Goal: Task Accomplishment & Management: Manage account settings

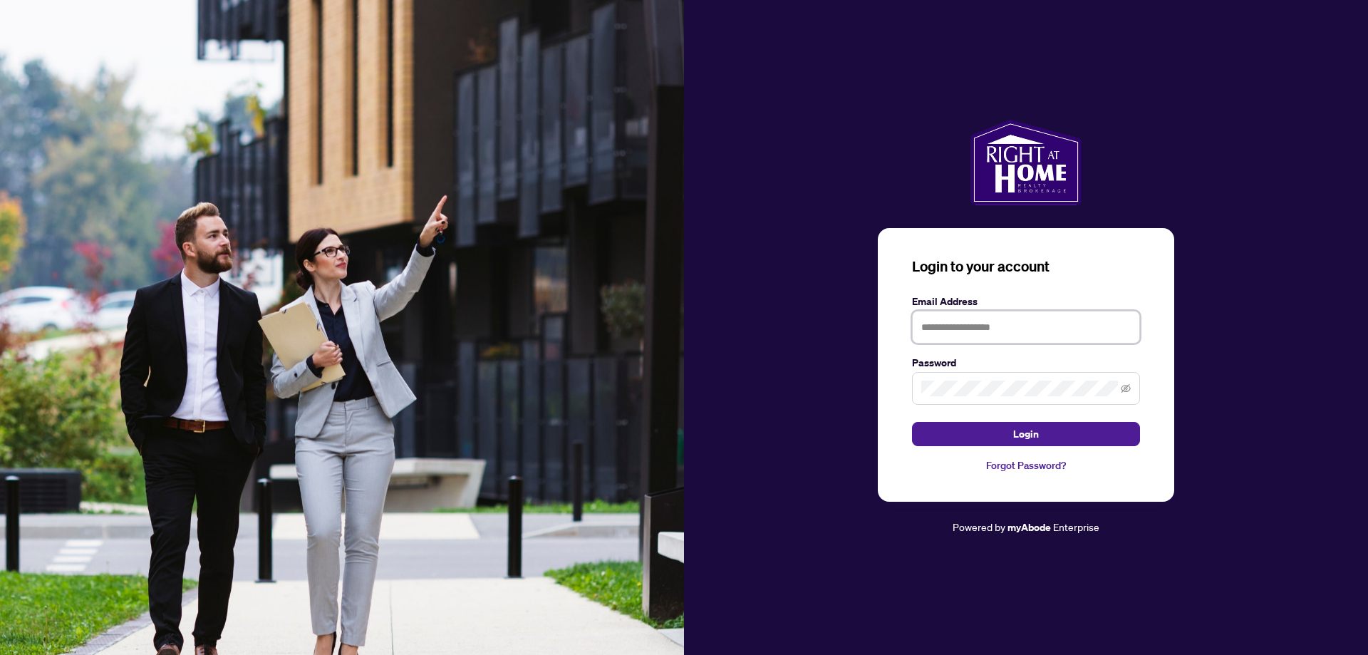
click at [1040, 338] on input "text" at bounding box center [1026, 327] width 228 height 33
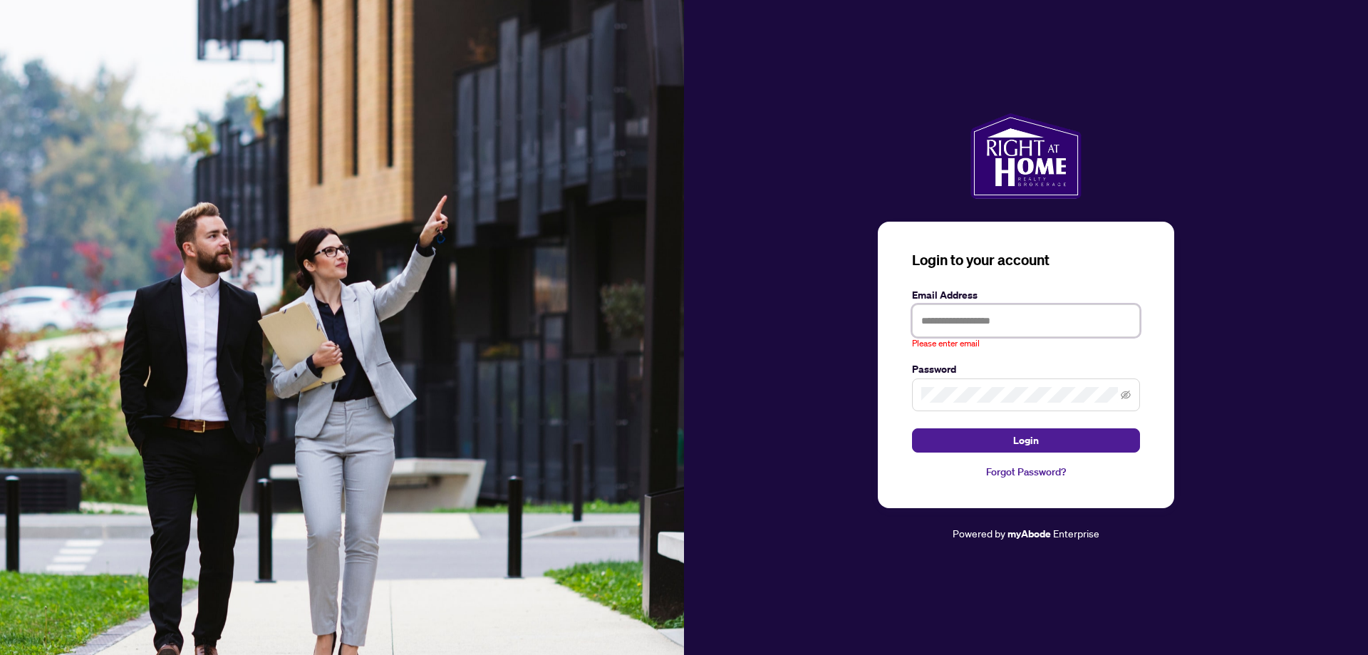
type input "**********"
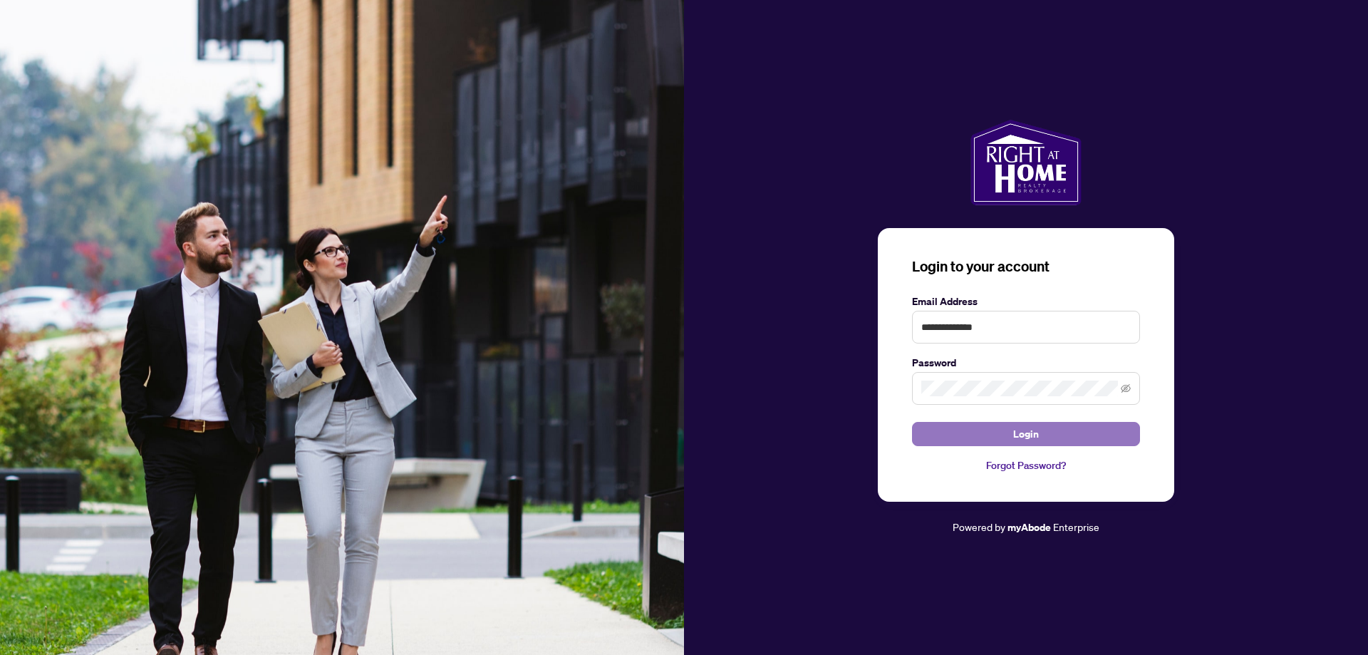
click at [942, 427] on button "Login" at bounding box center [1026, 434] width 228 height 24
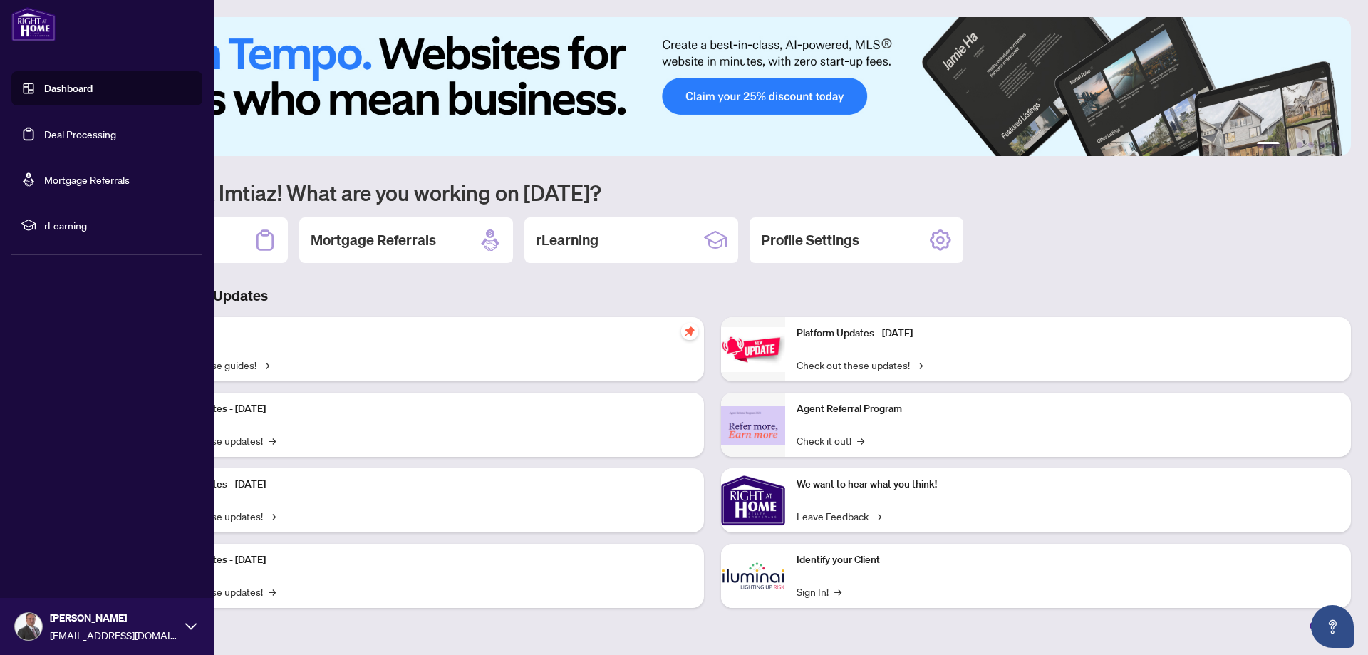
click at [82, 135] on link "Deal Processing" at bounding box center [80, 133] width 72 height 13
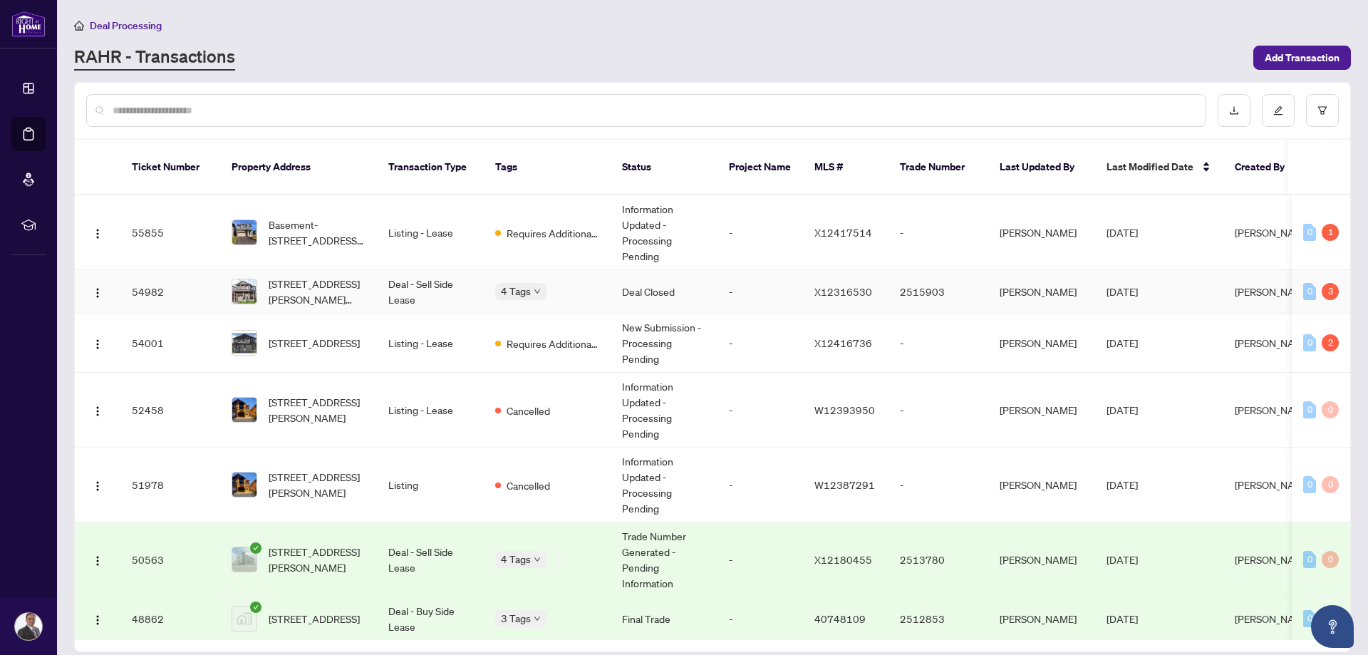
click at [375, 270] on td "[STREET_ADDRESS][PERSON_NAME][PERSON_NAME]" at bounding box center [298, 291] width 157 height 43
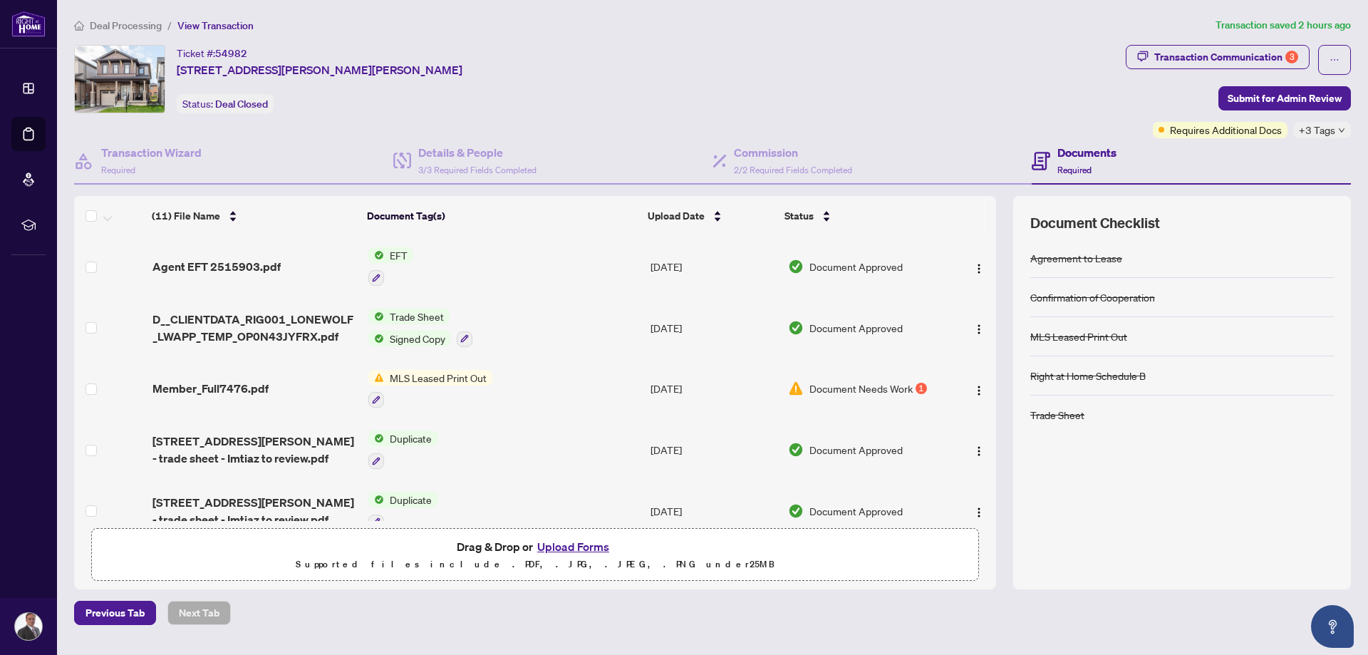
drag, startPoint x: 1206, startPoint y: 138, endPoint x: 1212, endPoint y: 132, distance: 8.1
click at [1207, 138] on div "Documents Required" at bounding box center [1190, 161] width 319 height 46
click at [1248, 53] on div "Transaction Communication 3" at bounding box center [1226, 57] width 144 height 23
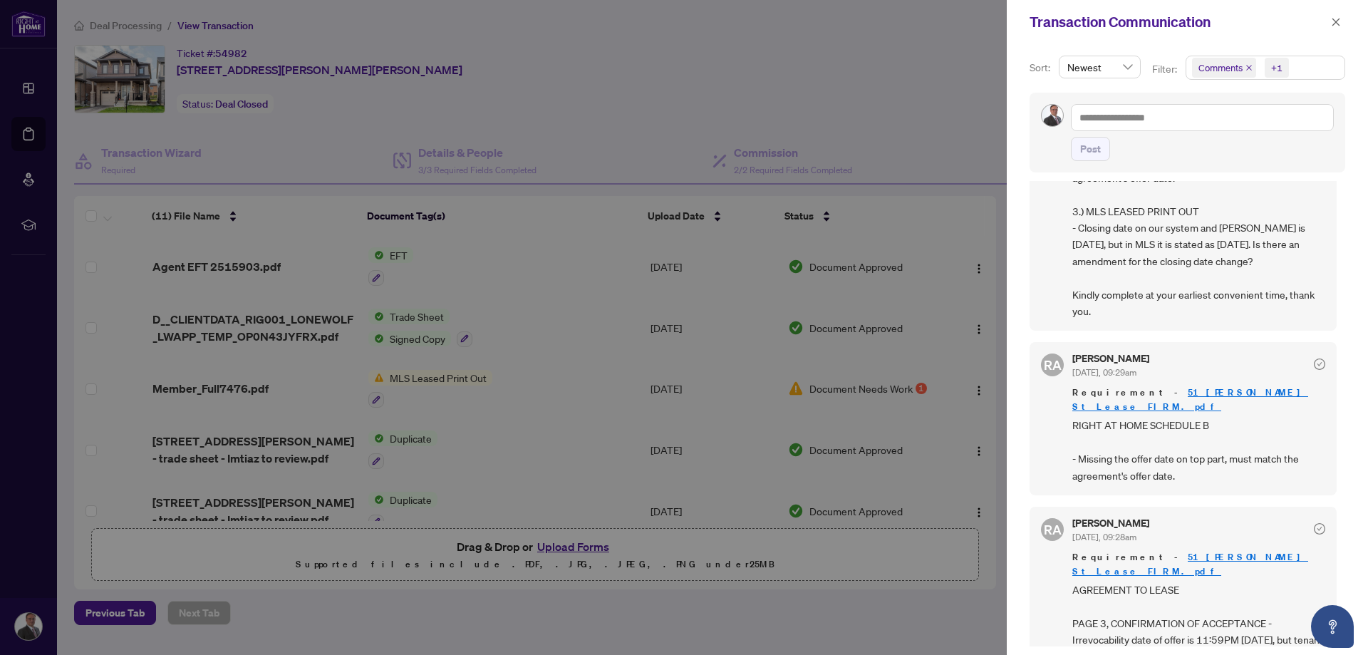
scroll to position [285, 0]
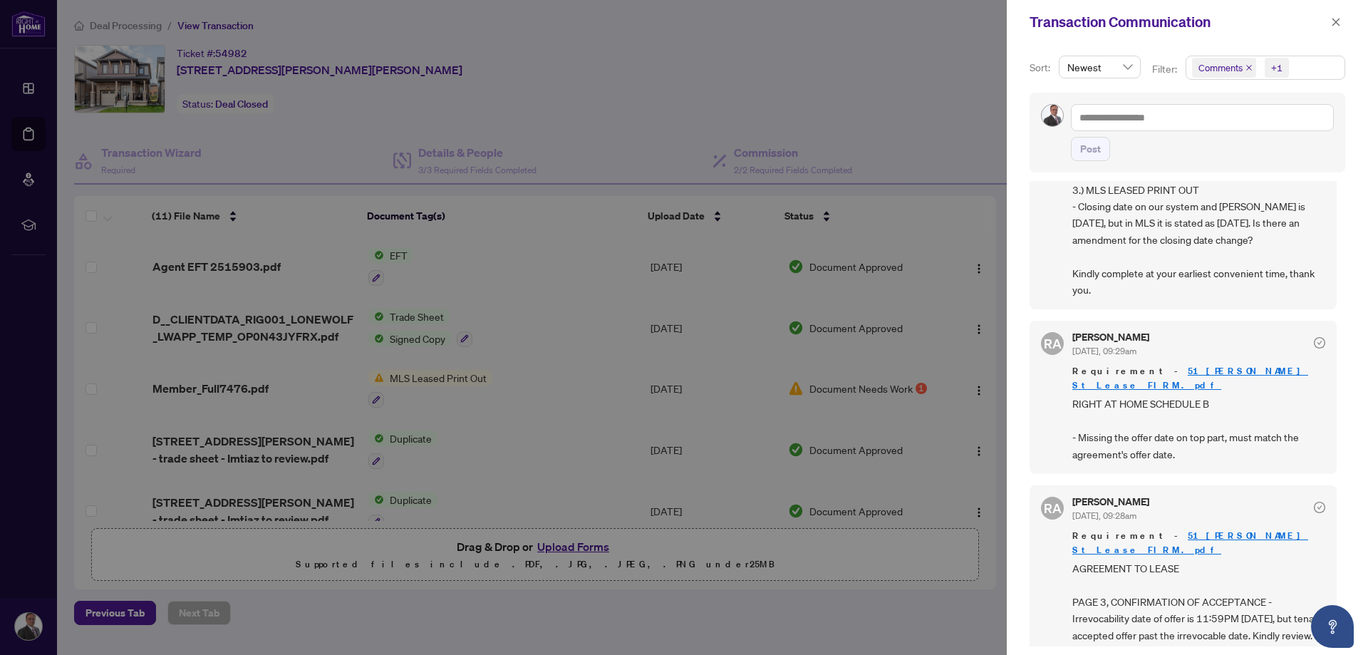
click at [277, 249] on div at bounding box center [684, 327] width 1368 height 655
click at [1336, 20] on icon "close" at bounding box center [1336, 22] width 10 height 10
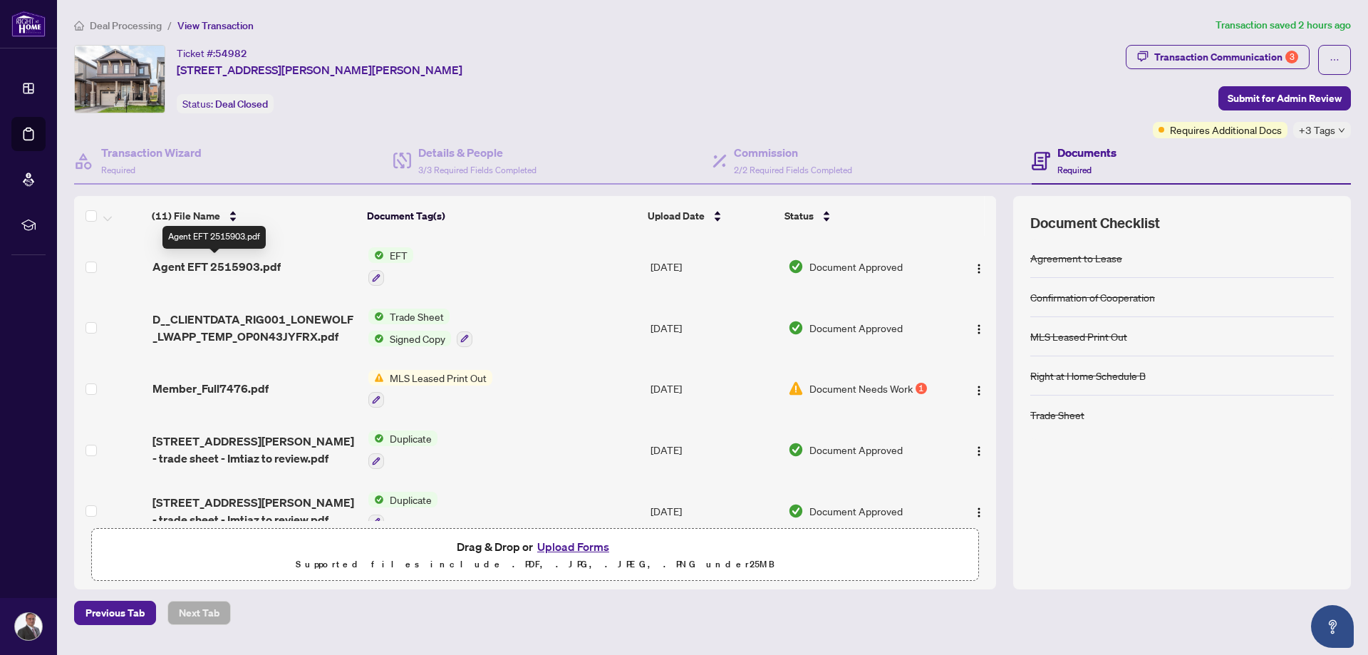
click at [227, 265] on span "Agent EFT 2515903.pdf" at bounding box center [216, 266] width 128 height 17
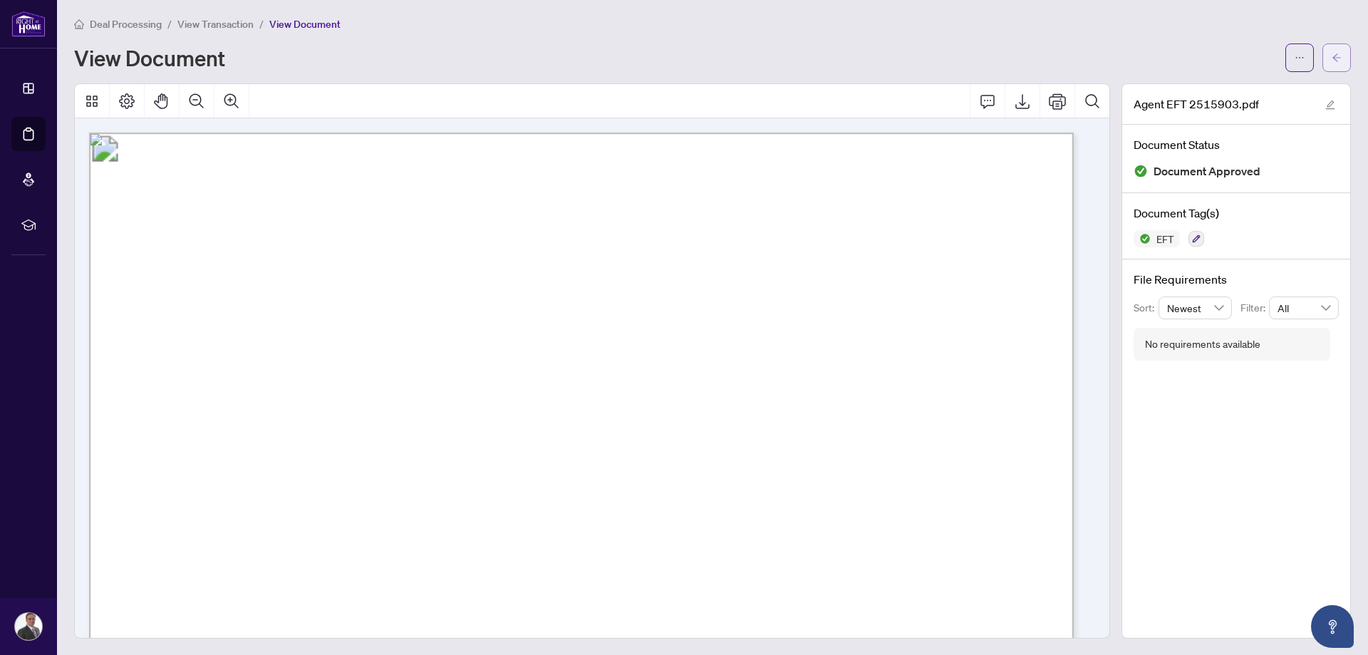
click at [1336, 55] on button "button" at bounding box center [1336, 57] width 28 height 28
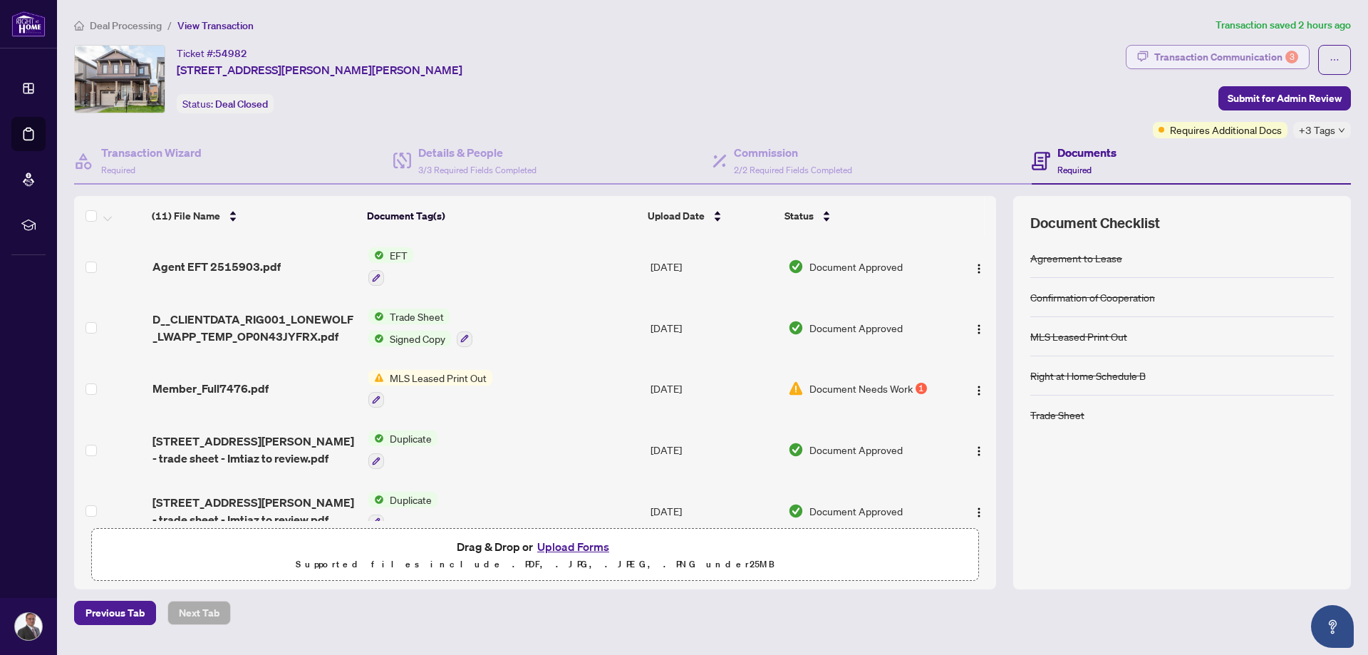
click at [1222, 59] on div "Transaction Communication 3" at bounding box center [1226, 57] width 144 height 23
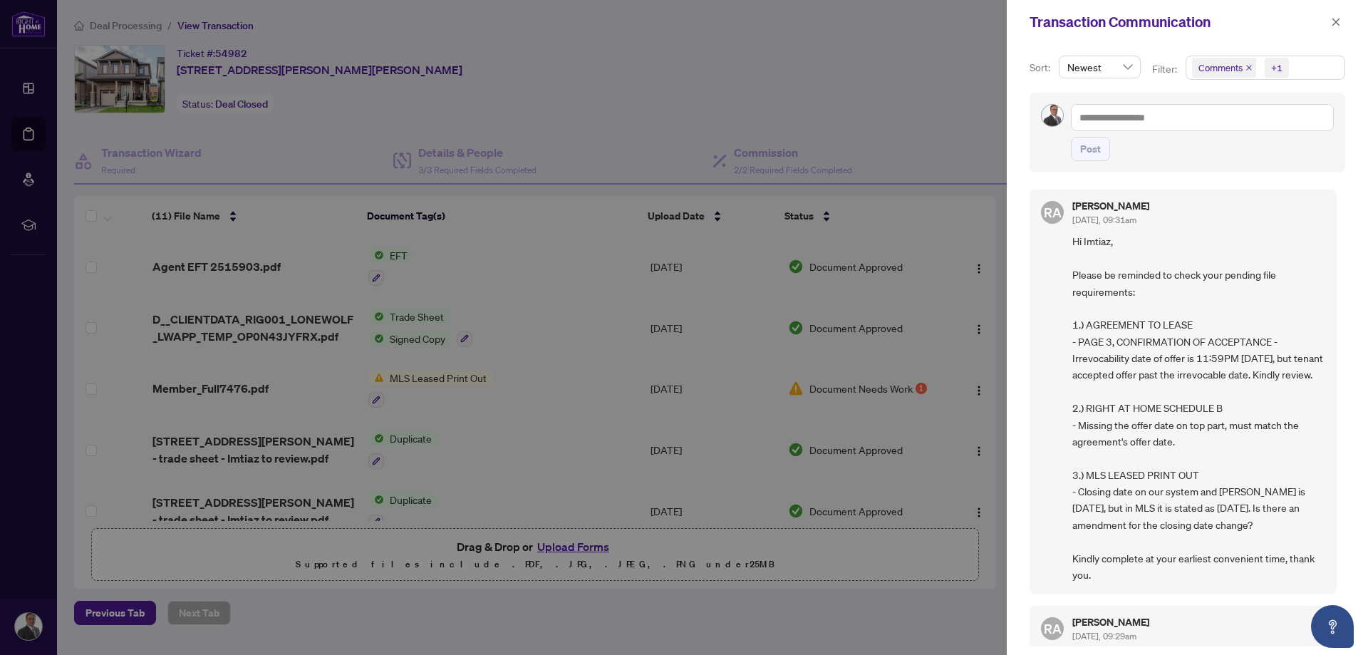
click at [420, 374] on div at bounding box center [684, 327] width 1368 height 655
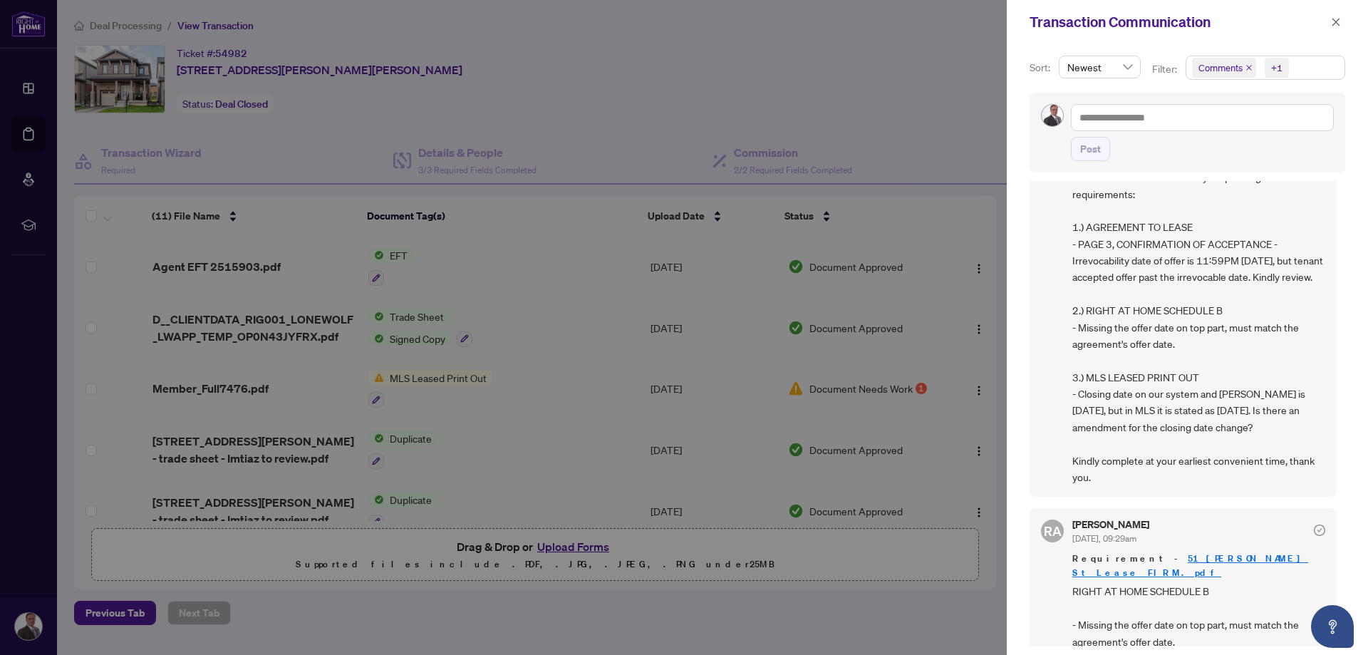
scroll to position [285, 0]
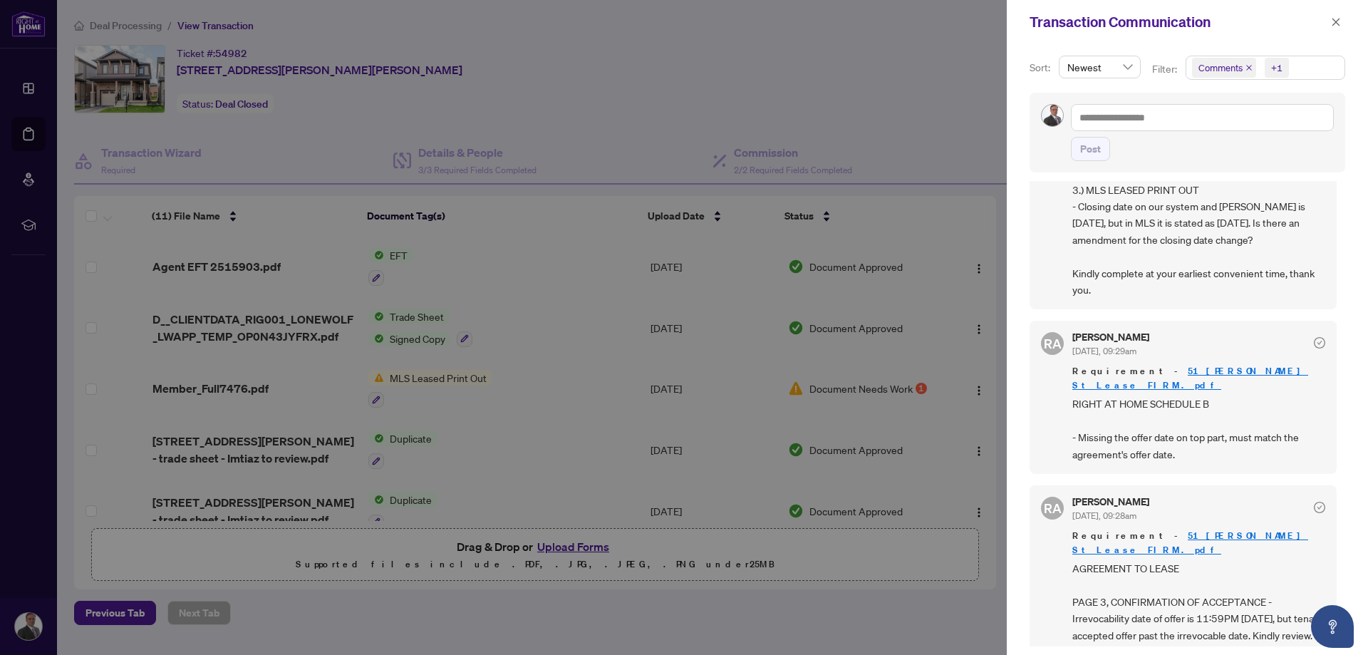
click at [1202, 390] on link "51 [PERSON_NAME] St Lease FIRM.pdf" at bounding box center [1190, 378] width 236 height 26
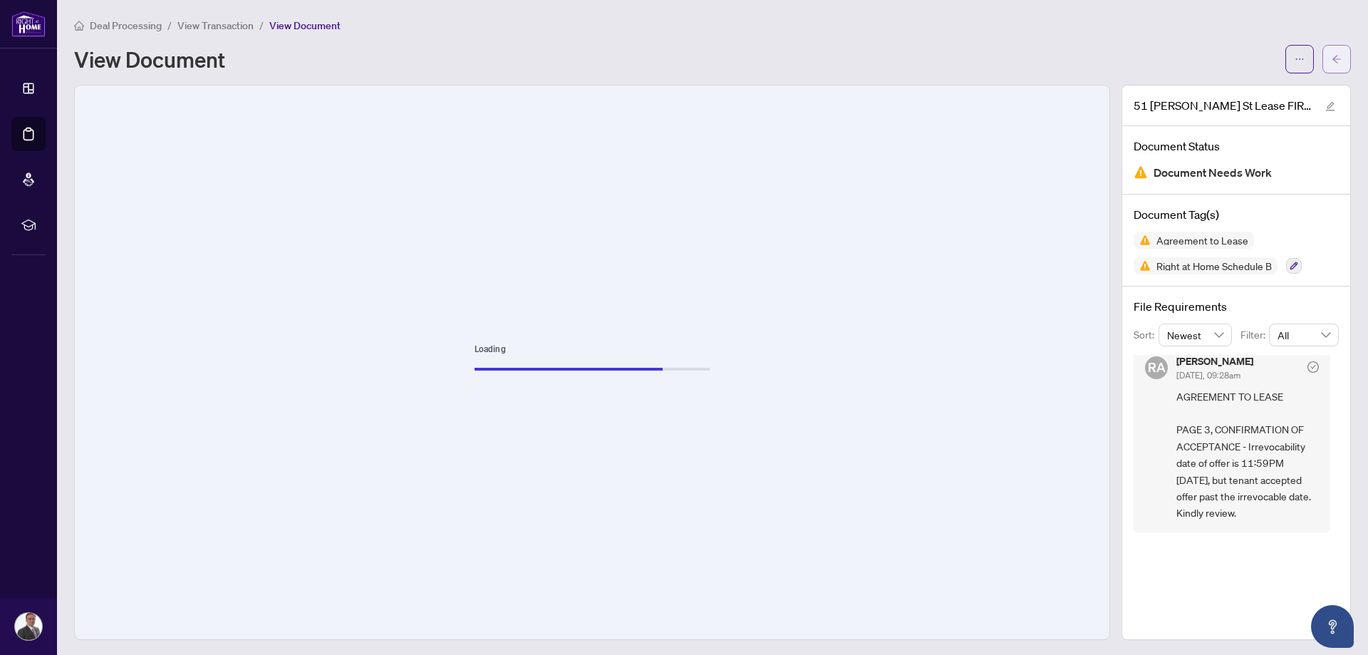
click at [1331, 62] on icon "arrow-left" at bounding box center [1336, 59] width 10 height 10
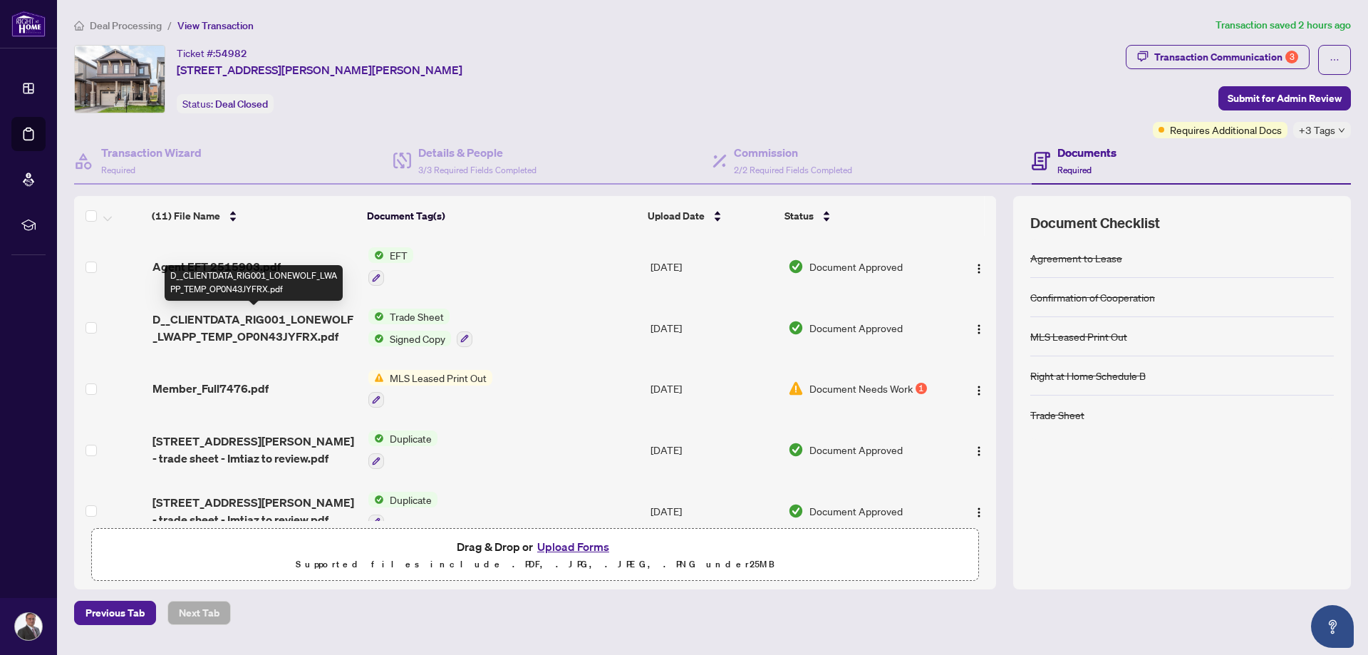
click at [259, 338] on span "D__CLIENTDATA_RIG001_LONEWOLF_LWAPP_TEMP_OP0N43JYFRX.pdf" at bounding box center [254, 328] width 204 height 34
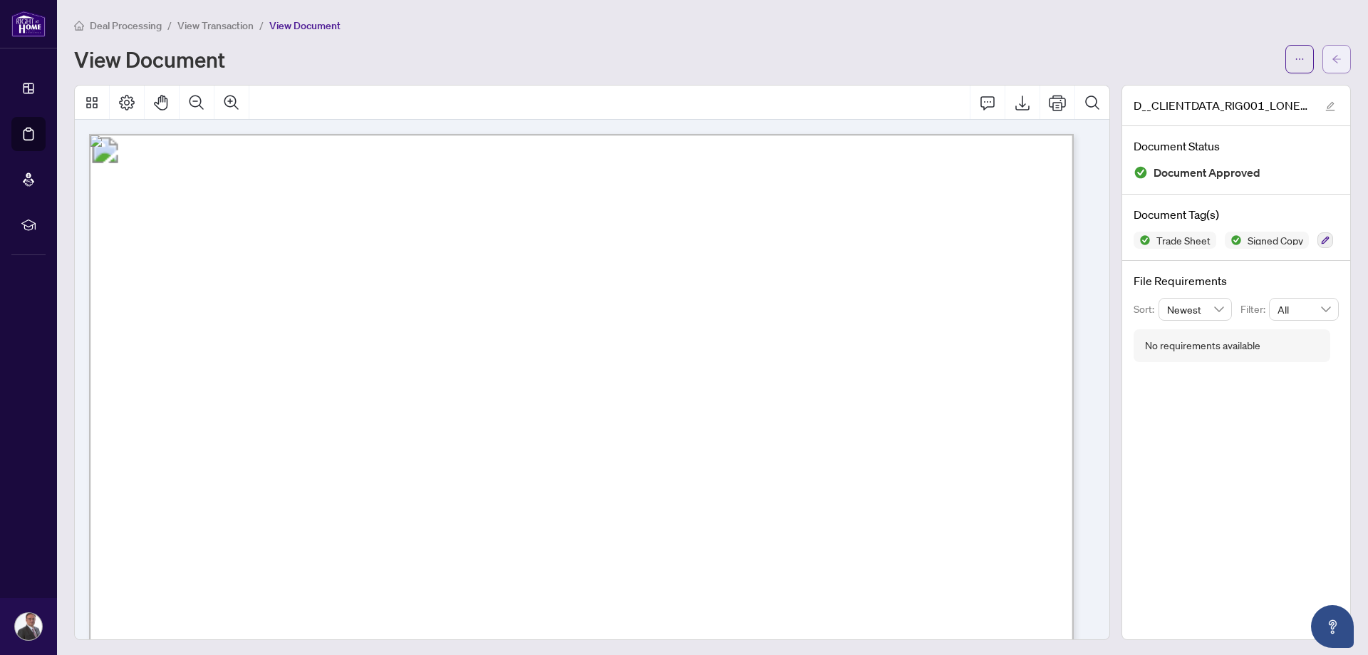
click at [1331, 61] on icon "arrow-left" at bounding box center [1336, 59] width 10 height 10
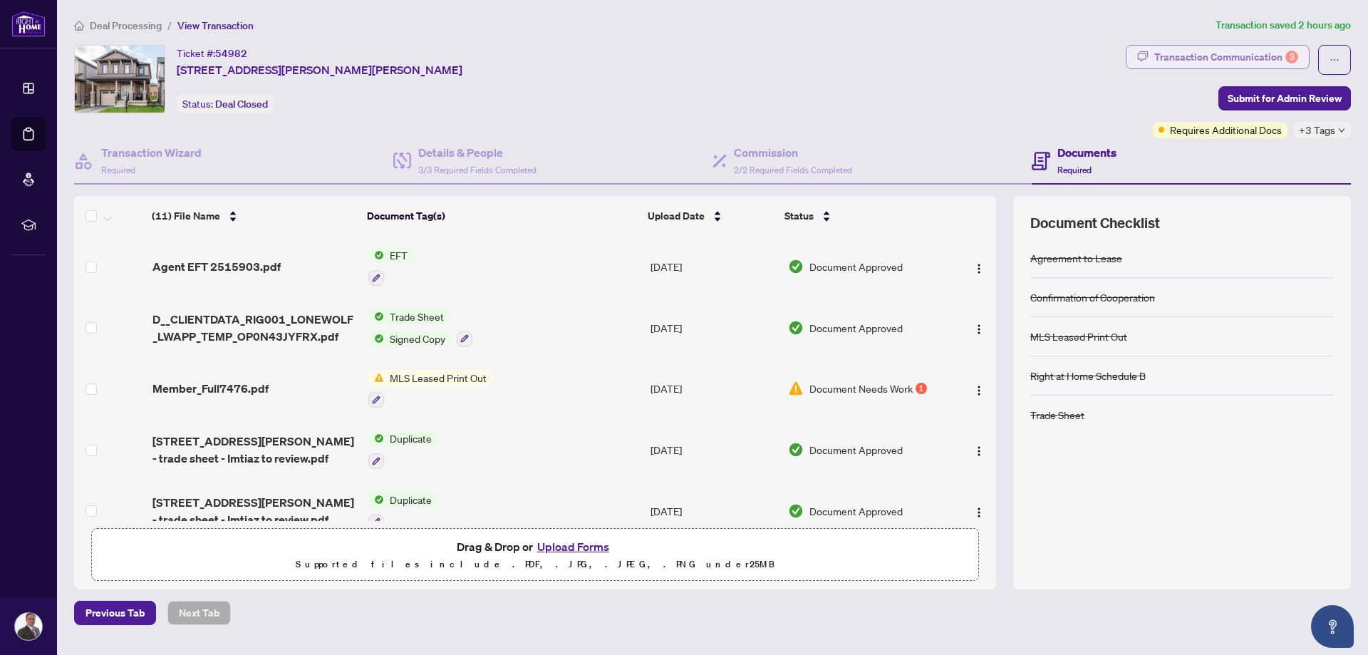
click at [1244, 60] on div "Transaction Communication 3" at bounding box center [1226, 57] width 144 height 23
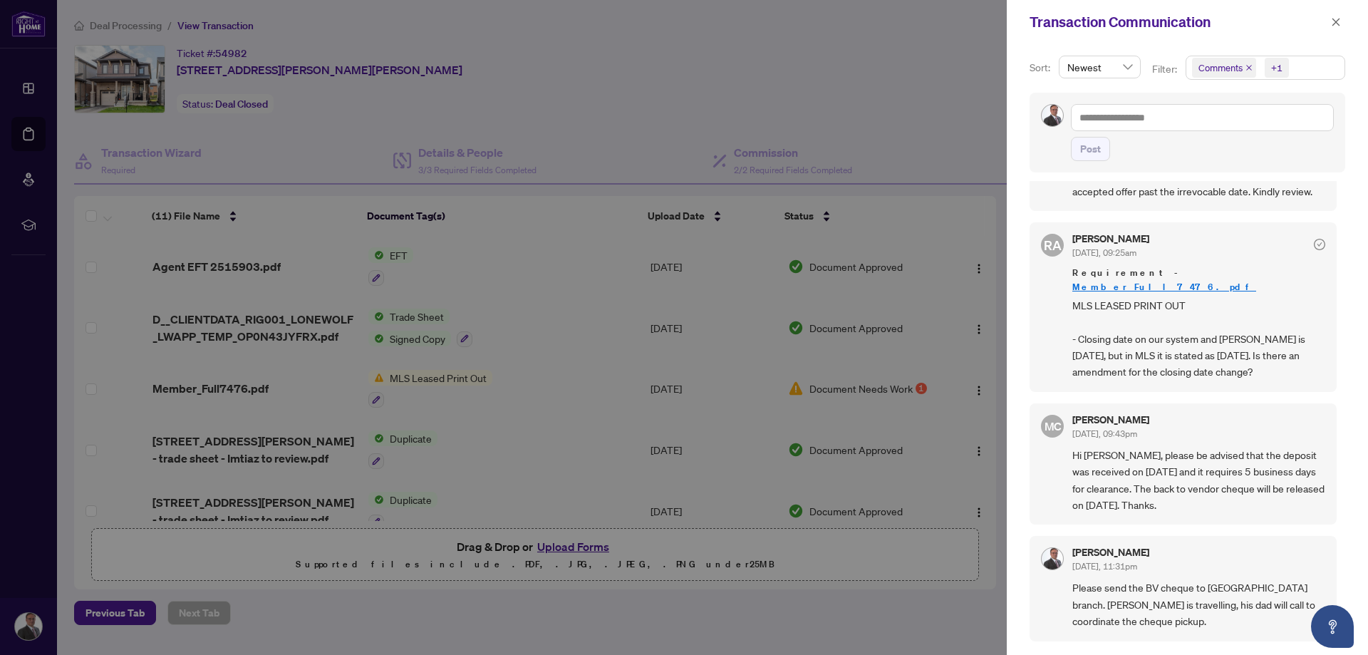
scroll to position [712, 0]
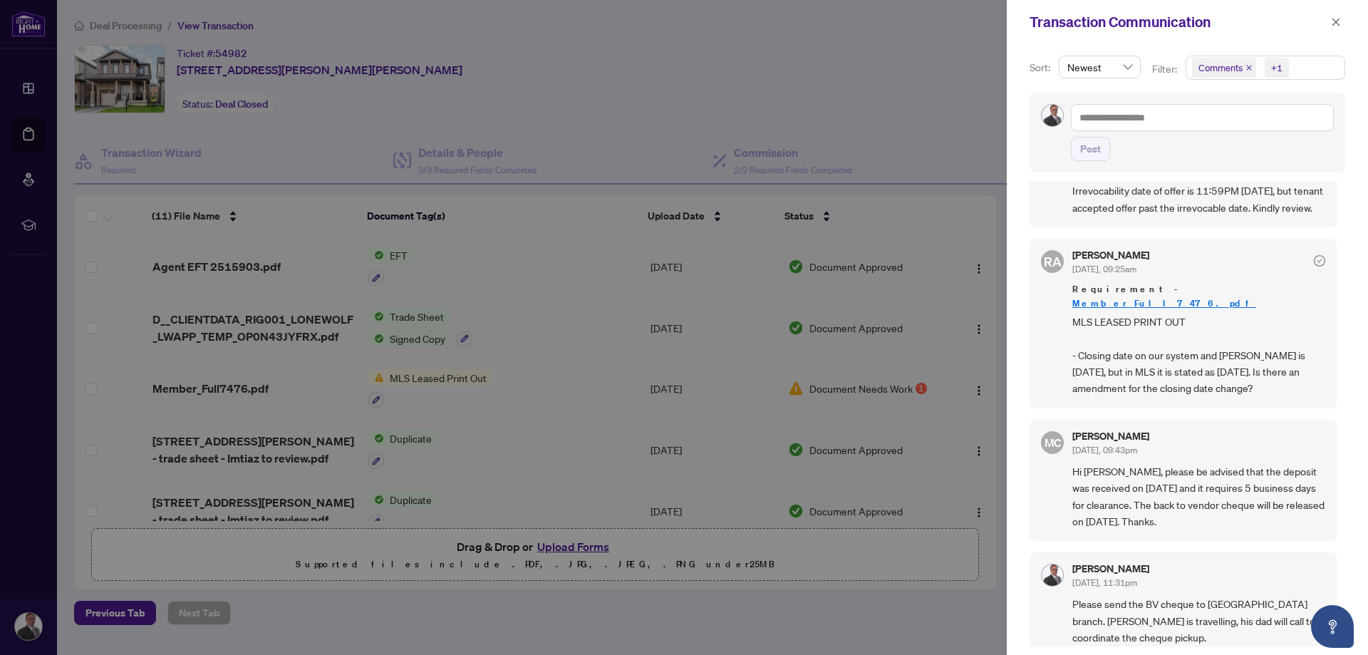
drag, startPoint x: 1232, startPoint y: 515, endPoint x: 1071, endPoint y: 455, distance: 171.1
click at [1071, 455] on div "MC Maria Cheng Oct/03/2025, 09:43pm Hi Imtiaz, please be advised that the depos…" at bounding box center [1182, 481] width 307 height 122
copy span "Hi [PERSON_NAME], please be advised that the deposit was received on [DATE] and…"
click at [1233, 516] on span "Hi [PERSON_NAME], please be advised that the deposit was received on [DATE] and…" at bounding box center [1198, 496] width 253 height 67
drag, startPoint x: 1215, startPoint y: 513, endPoint x: 1030, endPoint y: 449, distance: 196.0
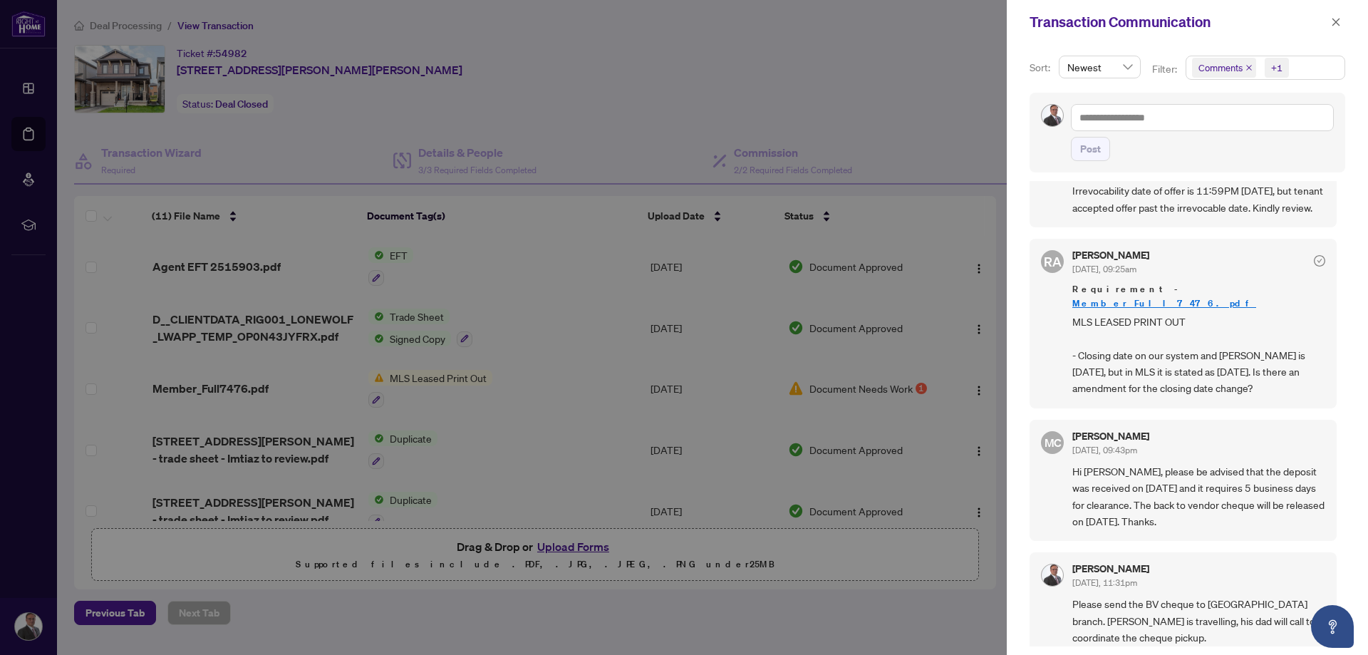
click at [1034, 449] on div "MC Maria Cheng Oct/03/2025, 09:43pm Hi Imtiaz, please be advised that the depos…" at bounding box center [1182, 481] width 307 height 122
copy div "MC Maria Cheng Oct/03/2025, 09:43pm Hi Imtiaz, please be advised that the depos…"
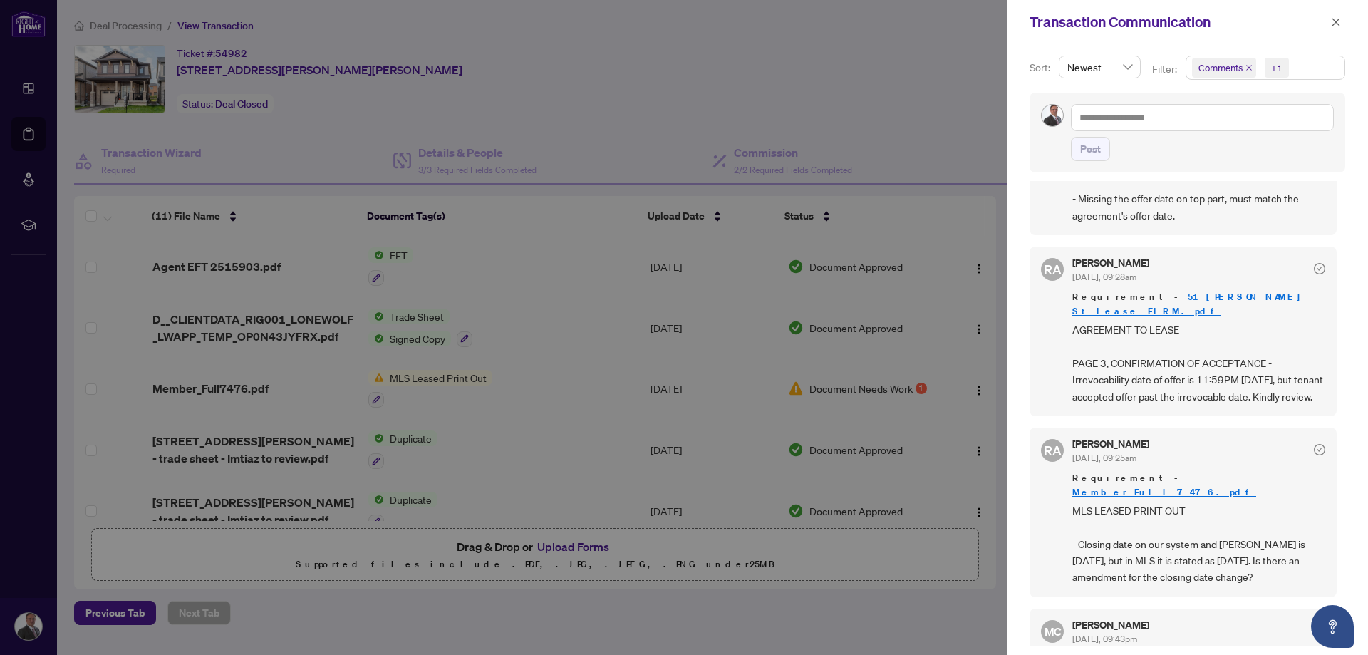
scroll to position [499, 0]
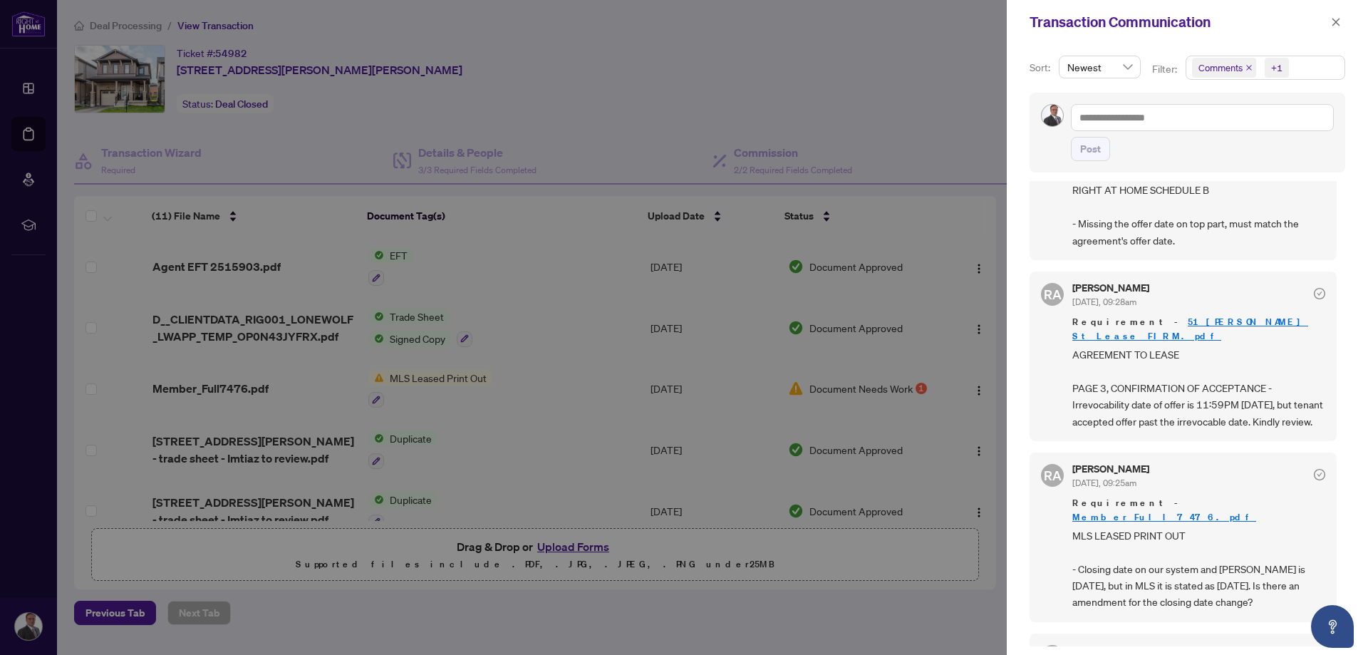
click at [1313, 480] on icon "check-circle" at bounding box center [1318, 474] width 11 height 11
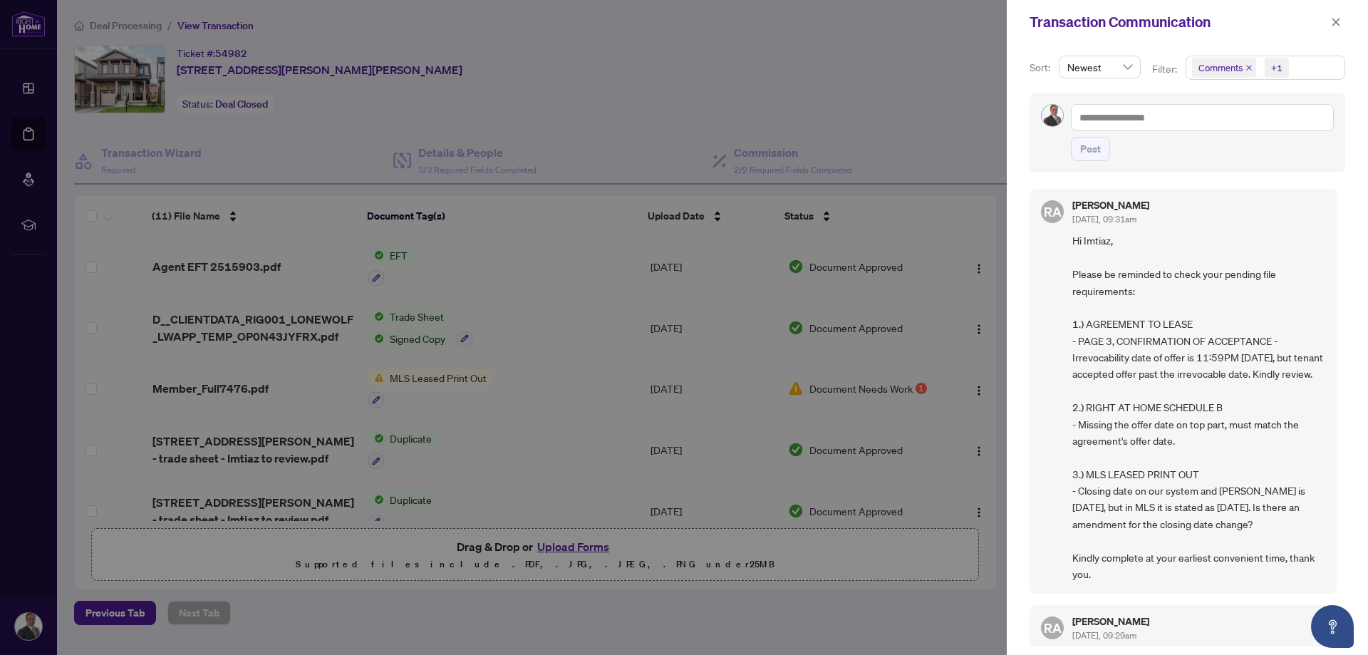
scroll to position [0, 0]
click at [699, 99] on div at bounding box center [684, 327] width 1368 height 655
click at [1334, 21] on icon "close" at bounding box center [1336, 22] width 8 height 8
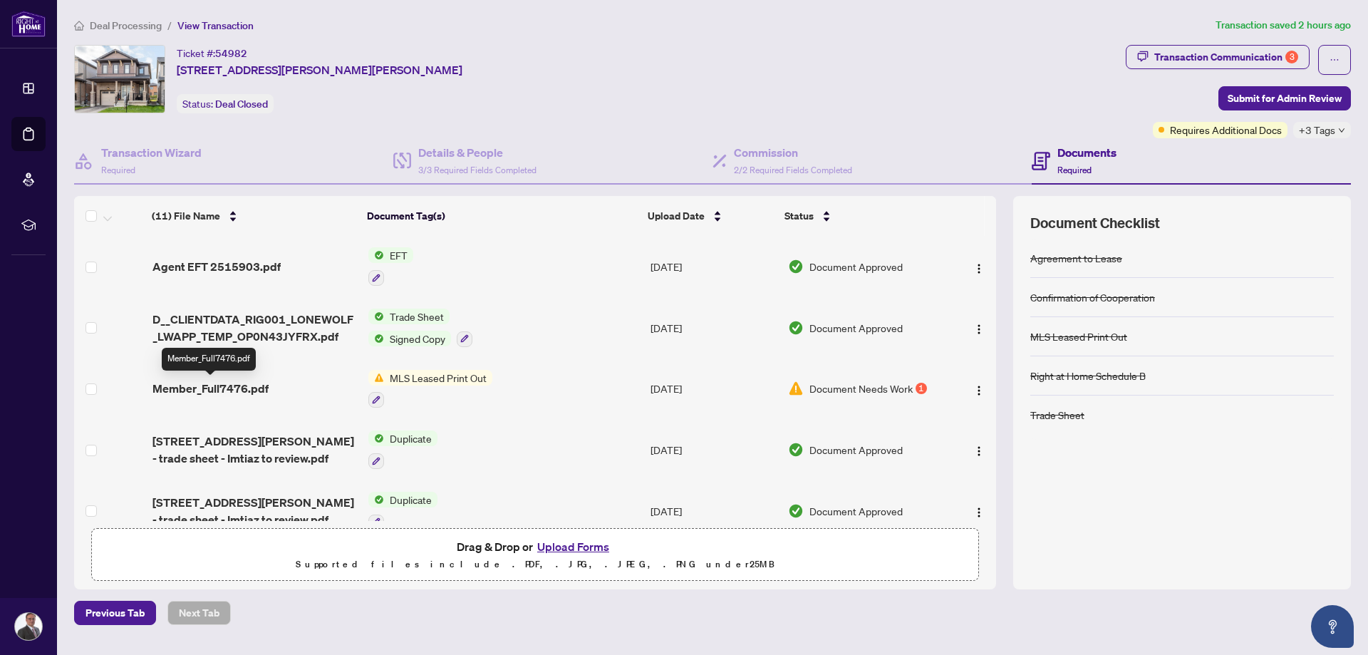
click at [240, 387] on span "Member_Full7476.pdf" at bounding box center [210, 388] width 116 height 17
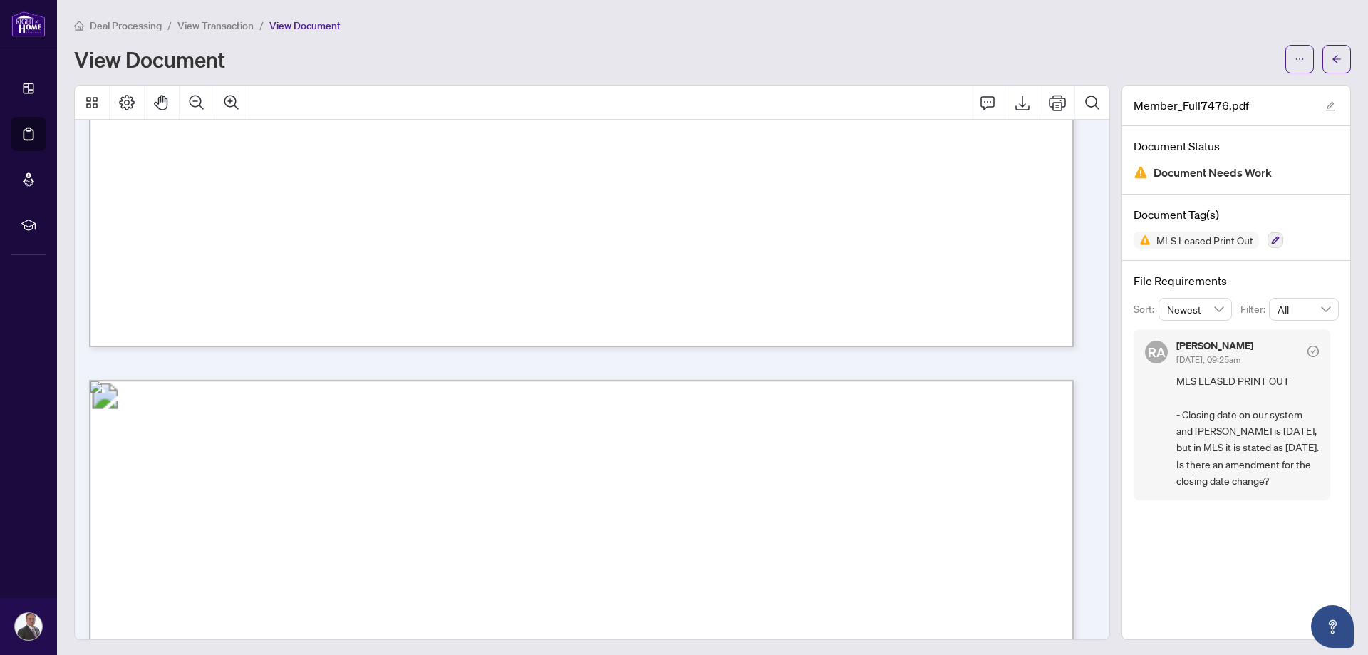
scroll to position [926, 0]
